Goal: Transaction & Acquisition: Obtain resource

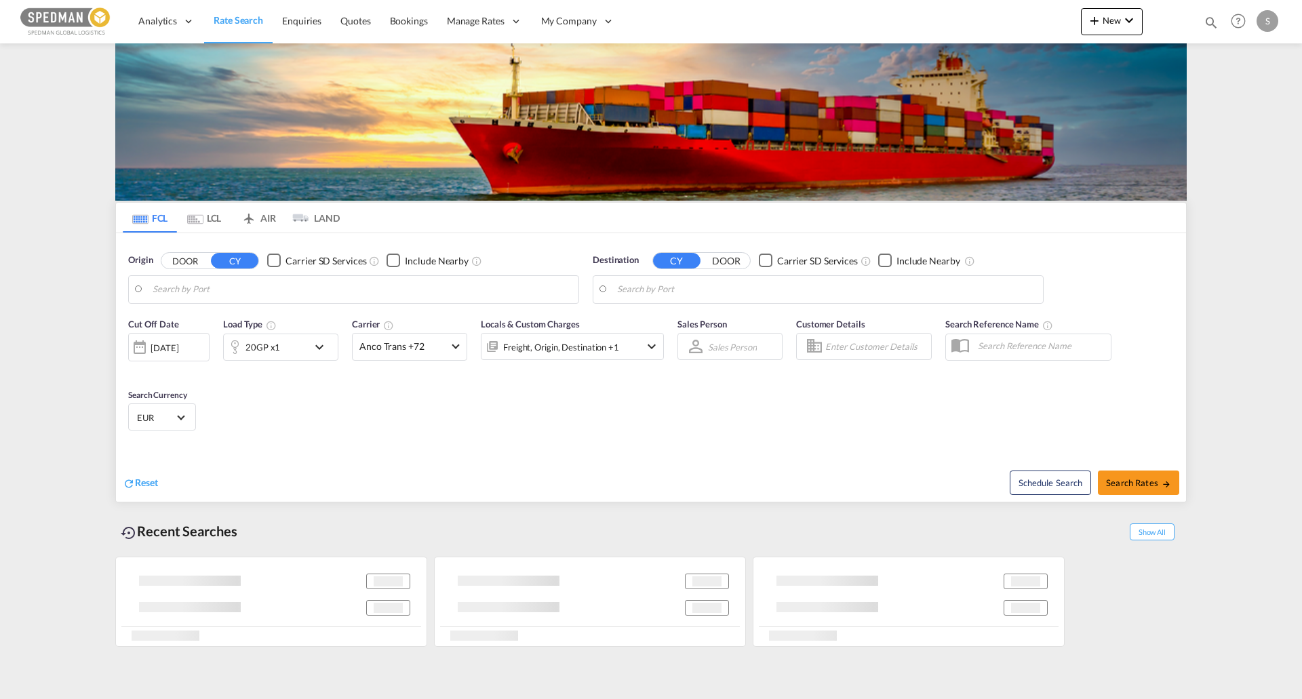
type input "[GEOGRAPHIC_DATA], [GEOGRAPHIC_DATA]"
type input "[GEOGRAPHIC_DATA], DKAAL"
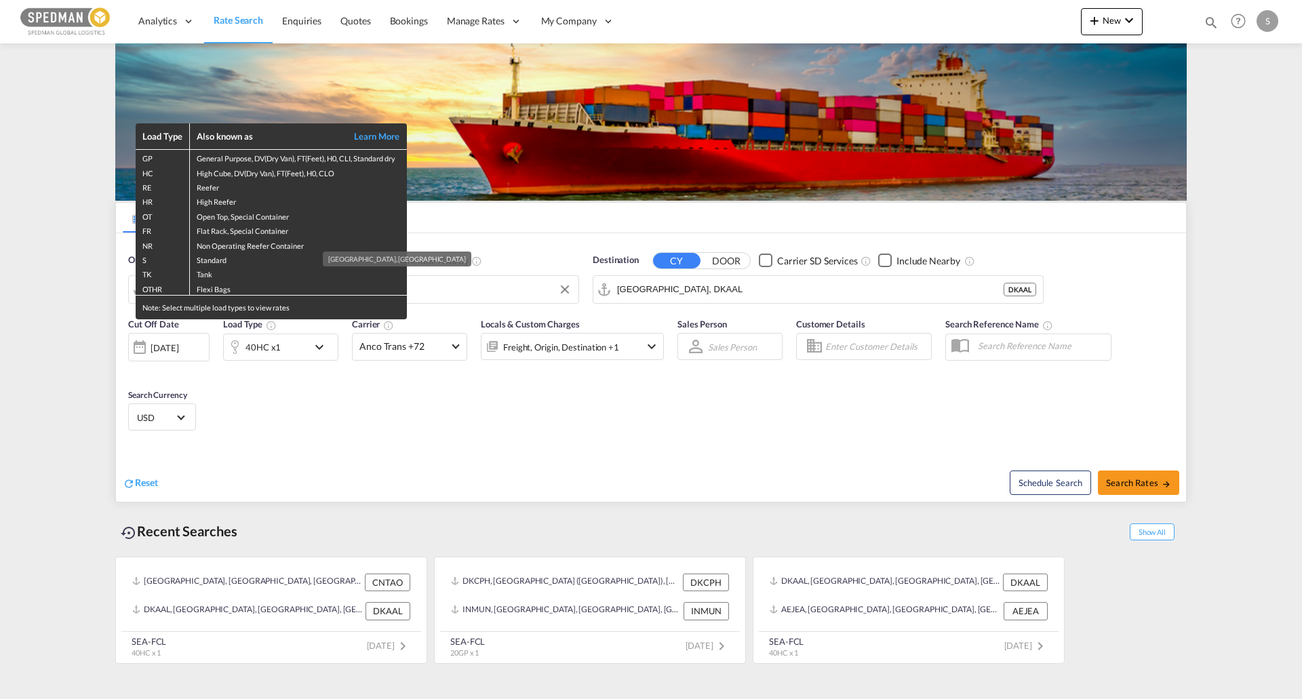
click at [524, 270] on div "Load Type Also known as Learn More GP General Purpose, DV(Dry Van), FT(Feet), H…" at bounding box center [651, 349] width 1302 height 699
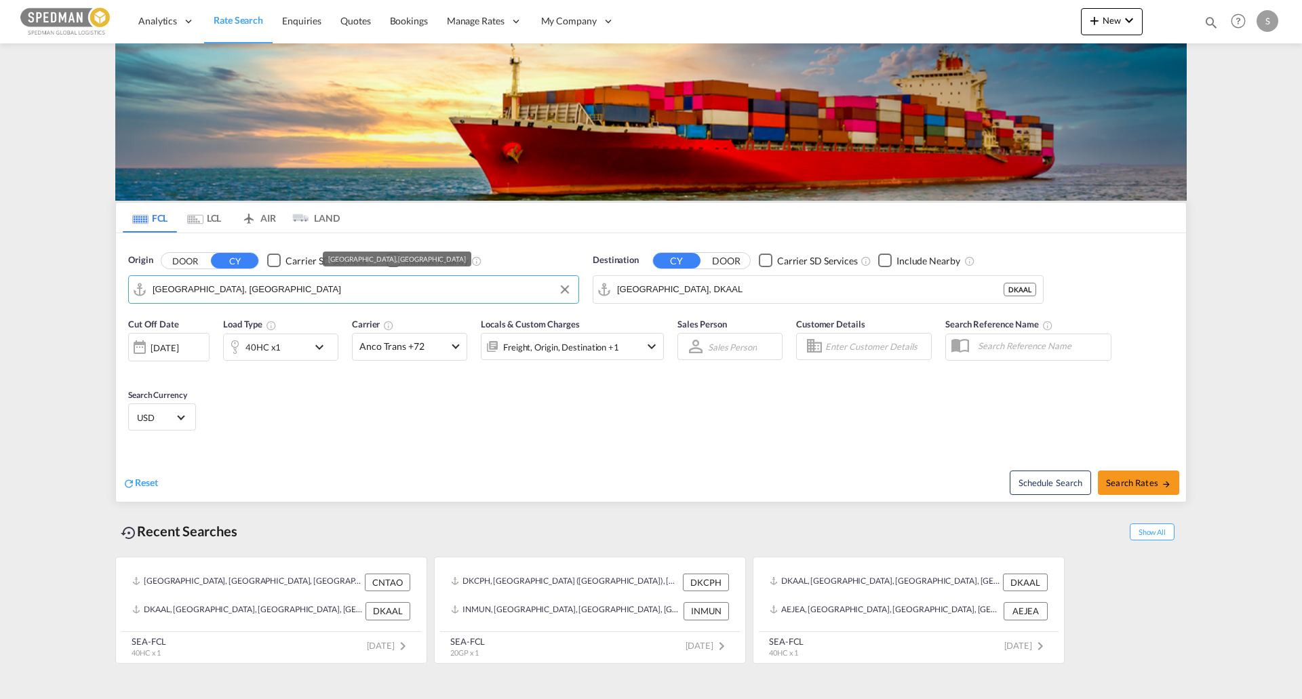
click at [292, 292] on input "[GEOGRAPHIC_DATA], [GEOGRAPHIC_DATA]" at bounding box center [362, 289] width 419 height 20
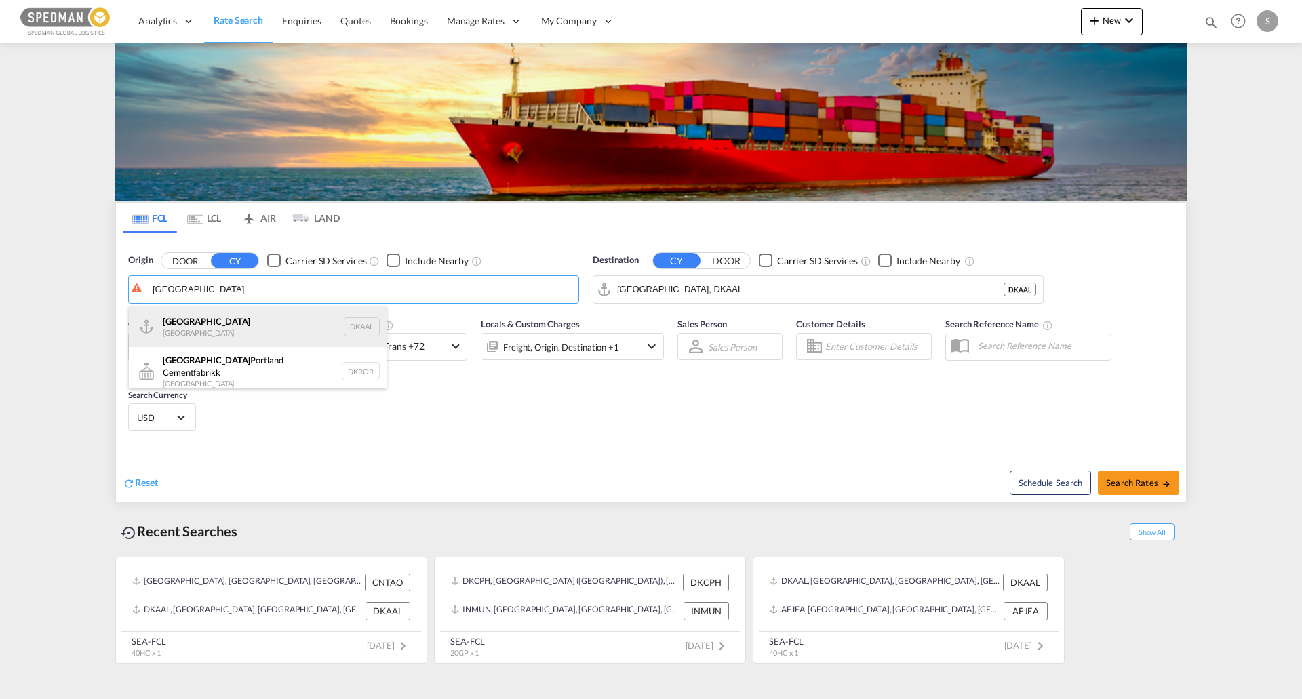
click at [195, 331] on div "Aalborg Denmark DKAAL" at bounding box center [258, 327] width 258 height 41
type input "[GEOGRAPHIC_DATA], DKAAL"
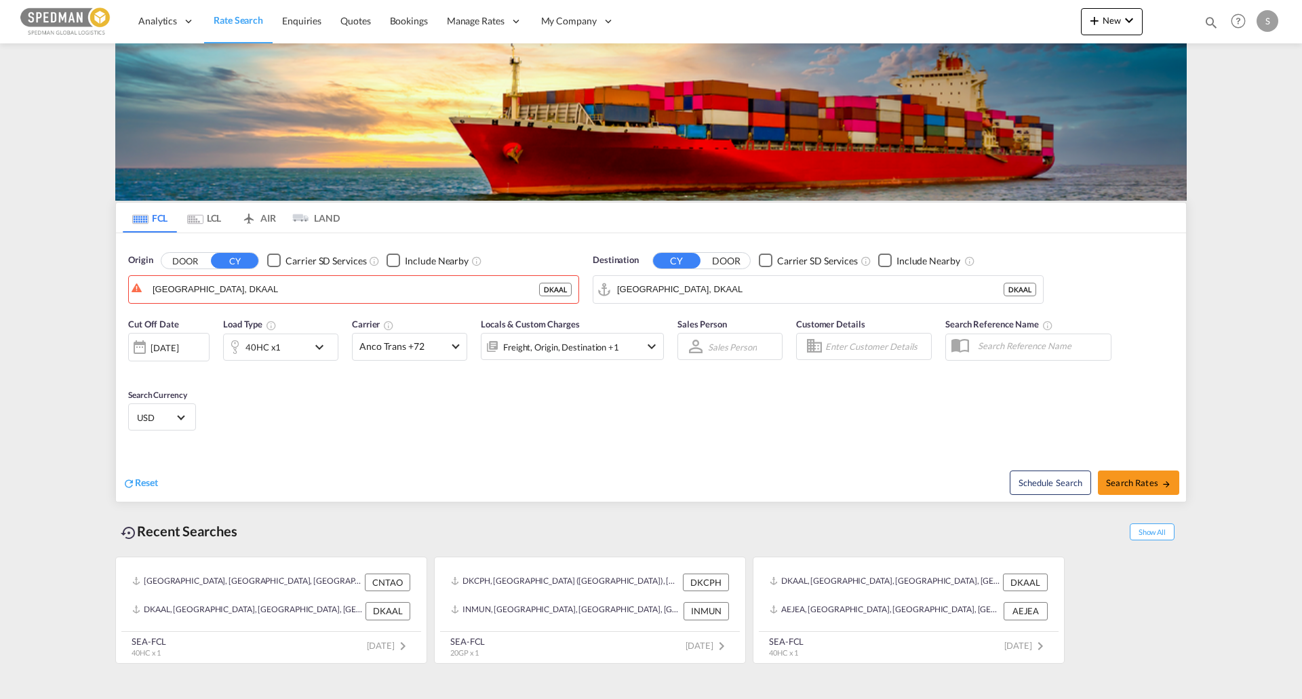
click at [688, 269] on div "Destination CY DOOR Carrier SD Services Include Nearby [GEOGRAPHIC_DATA], DKAAL…" at bounding box center [818, 279] width 451 height 50
click at [693, 279] on input "[GEOGRAPHIC_DATA], DKAAL" at bounding box center [826, 289] width 419 height 20
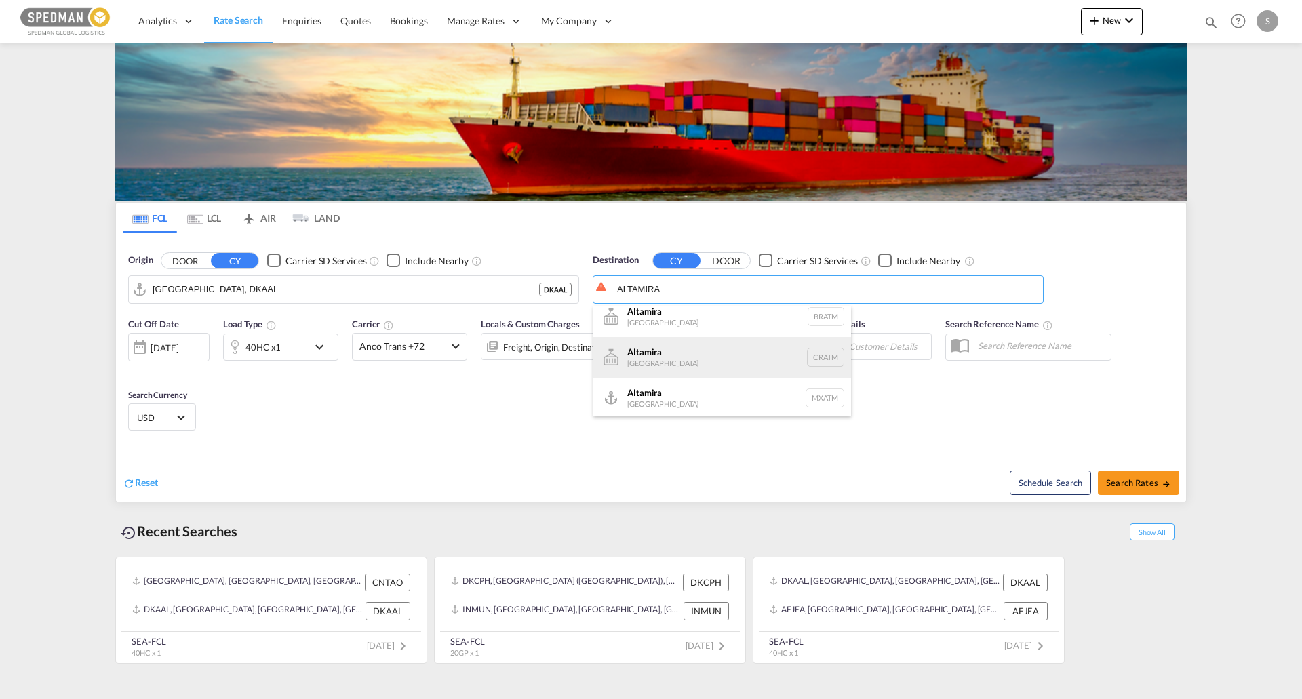
scroll to position [12, 0]
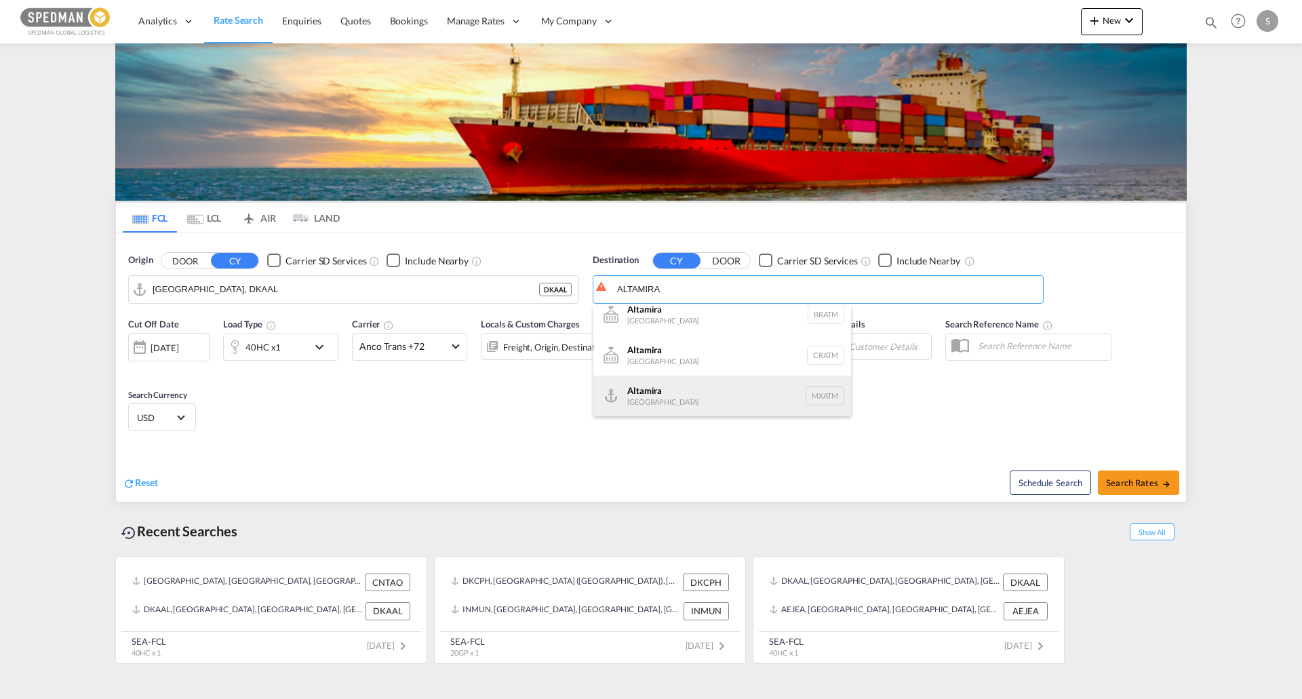
click at [697, 385] on div "Altamira [GEOGRAPHIC_DATA] MXATM" at bounding box center [722, 396] width 258 height 41
type input "Altamira, MXATM"
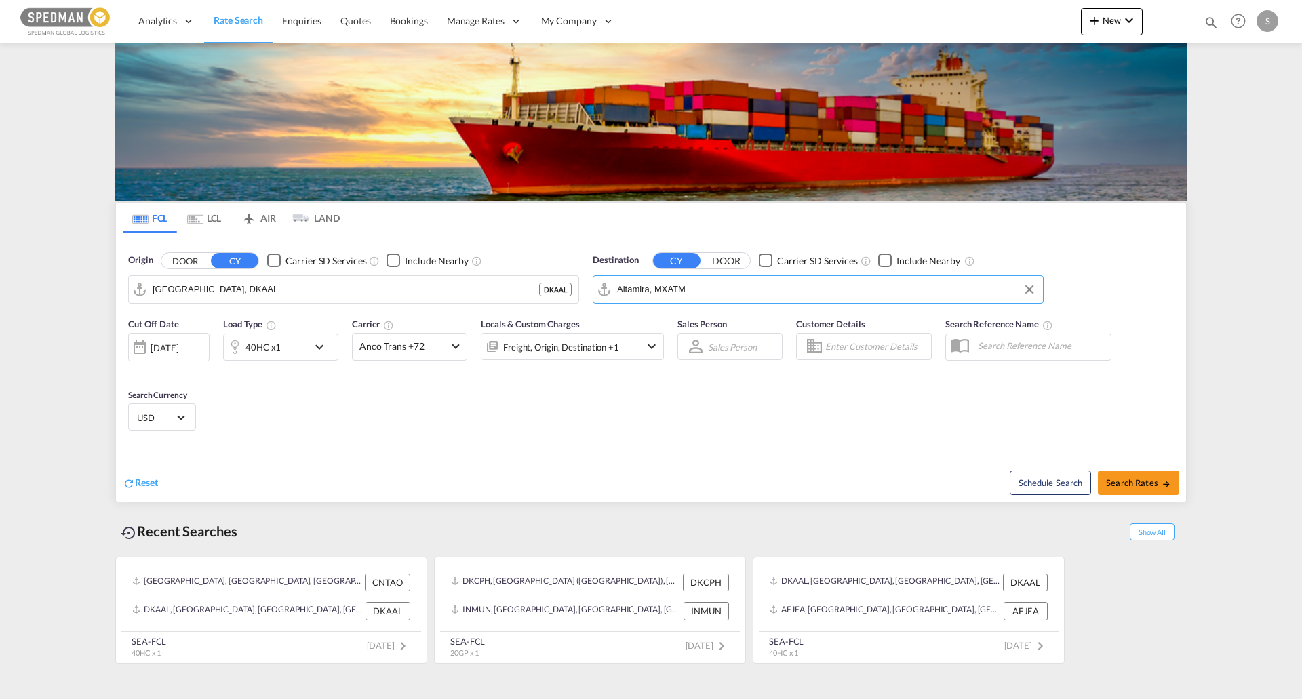
click at [724, 389] on div "Cut Off Date [DATE] [DATE] Load Type 40HC x1 Carrier Anco Trans +72 Online Rate…" at bounding box center [651, 377] width 1070 height 132
click at [319, 350] on md-icon "icon-chevron-down" at bounding box center [322, 347] width 23 height 16
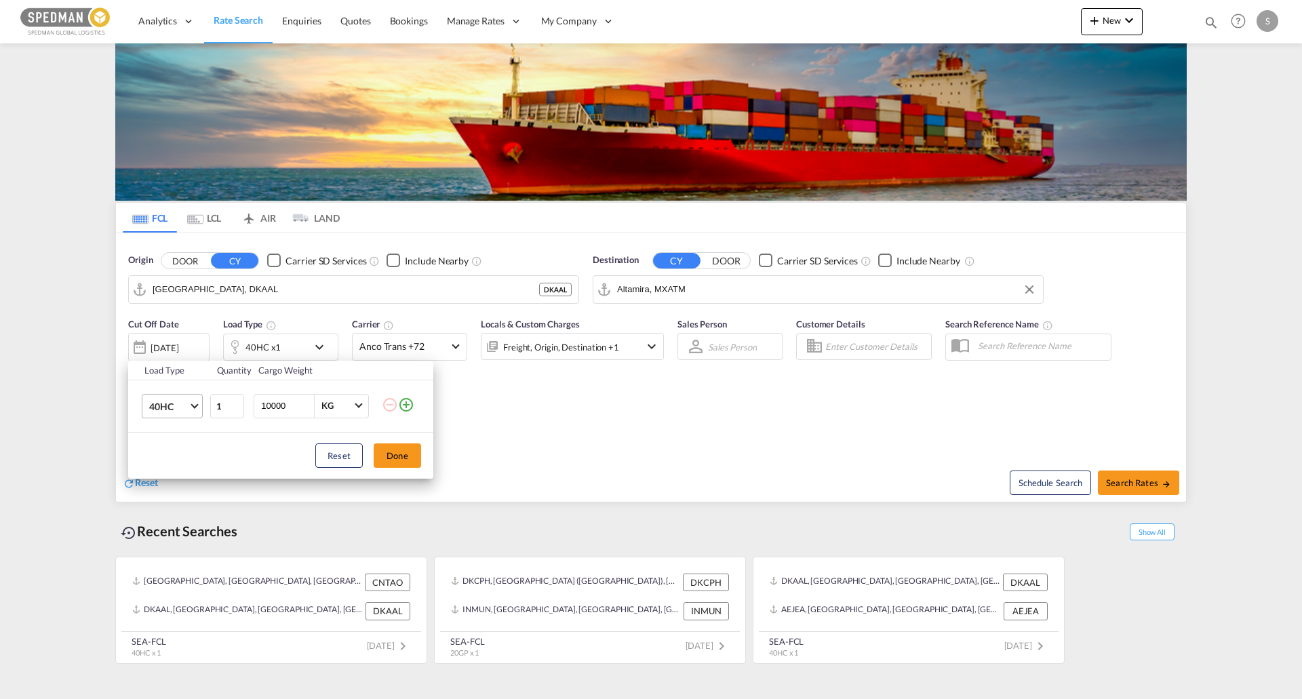
click at [199, 409] on md-select-value "40HC" at bounding box center [175, 406] width 54 height 23
click at [174, 345] on md-option "20GP" at bounding box center [184, 341] width 92 height 33
click at [410, 452] on button "Done" at bounding box center [397, 456] width 47 height 24
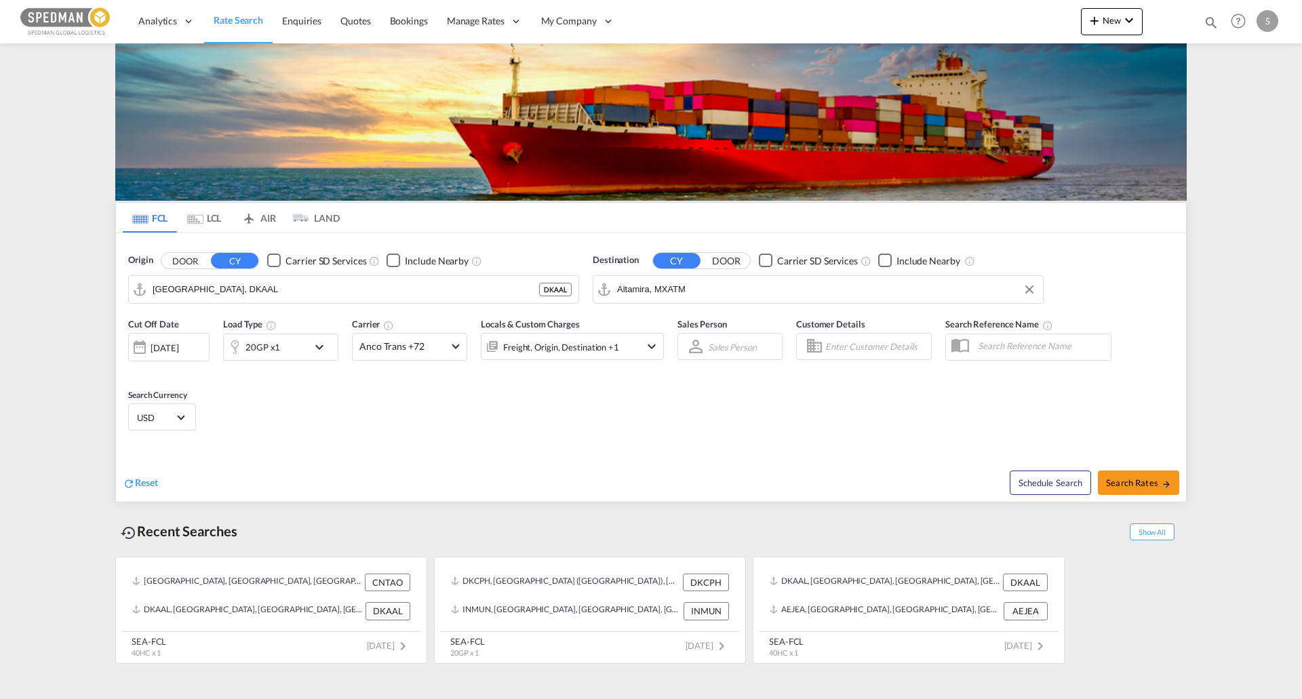
click at [1009, 354] on input "text" at bounding box center [1041, 346] width 140 height 20
click at [869, 399] on div "Cut Off Date [DATE] [DATE] Load Type 20GP x1 Carrier Anco Trans +72 Online Rate…" at bounding box center [651, 377] width 1070 height 132
click at [1165, 479] on span "Search Rates" at bounding box center [1138, 482] width 65 height 11
type input "DKAAL to MXATM / [DATE]"
